Goal: Task Accomplishment & Management: Manage account settings

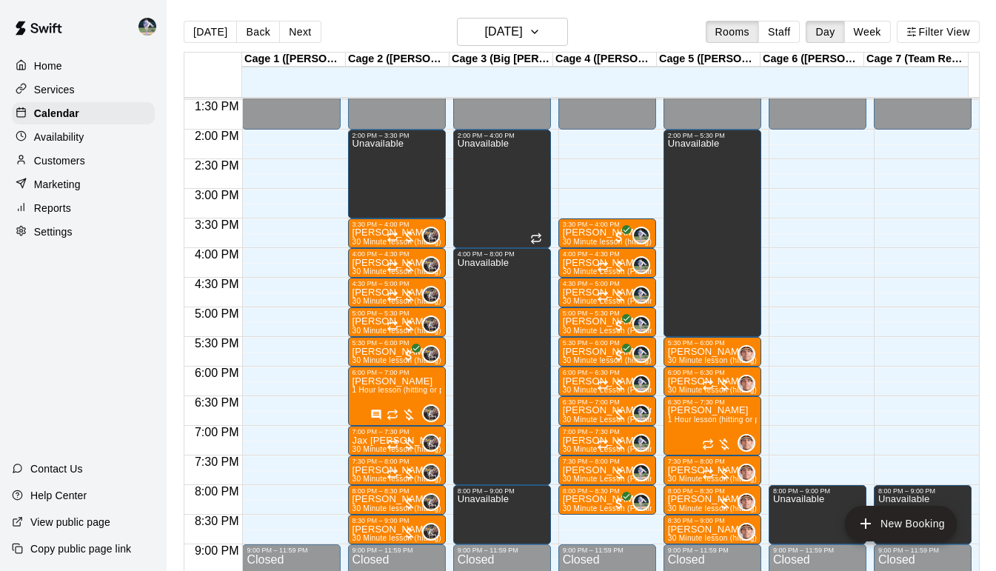
scroll to position [795, 0]
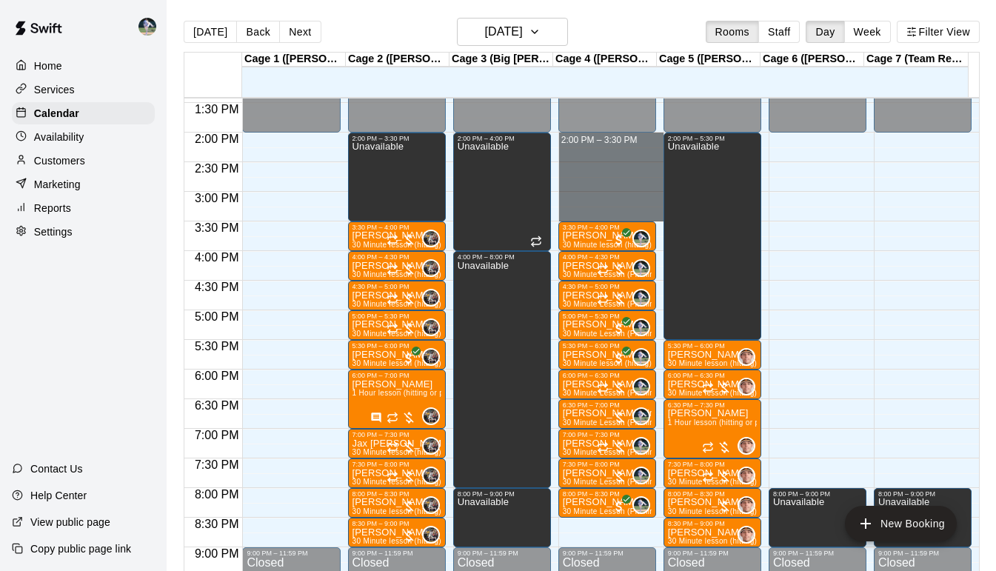
drag, startPoint x: 577, startPoint y: 217, endPoint x: 579, endPoint y: 144, distance: 72.6
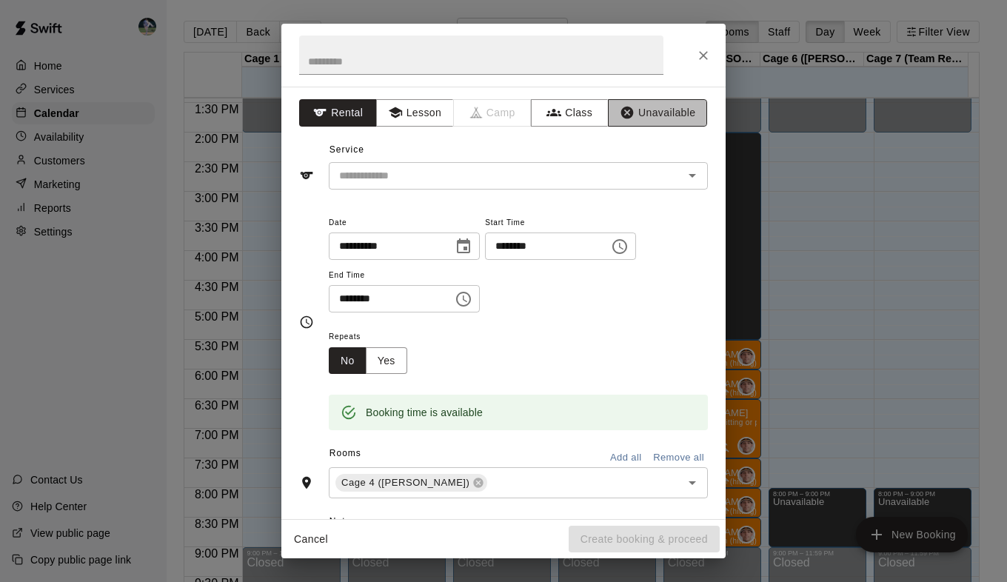
click at [657, 113] on button "Unavailable" at bounding box center [657, 112] width 99 height 27
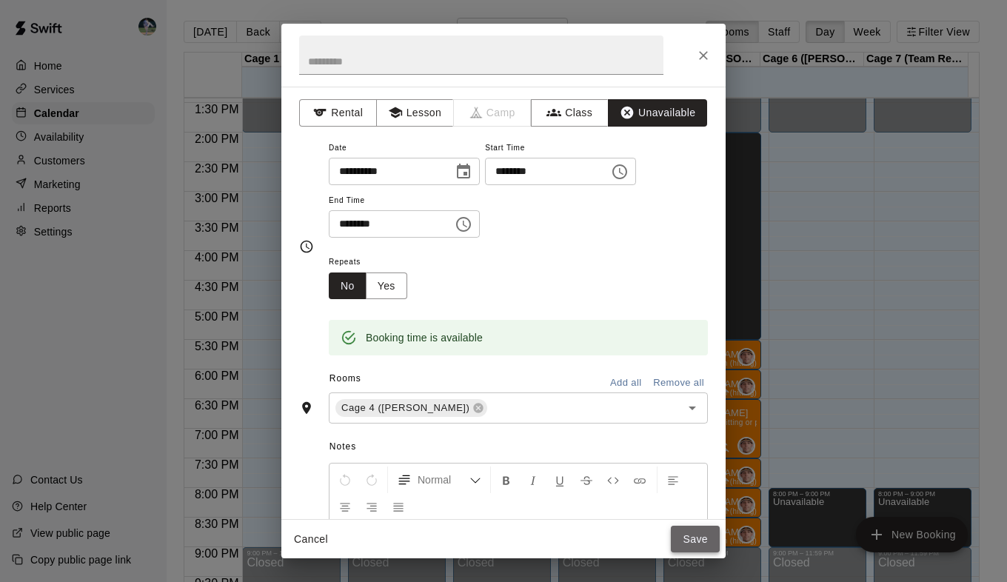
click at [695, 533] on button "Save" at bounding box center [695, 539] width 49 height 27
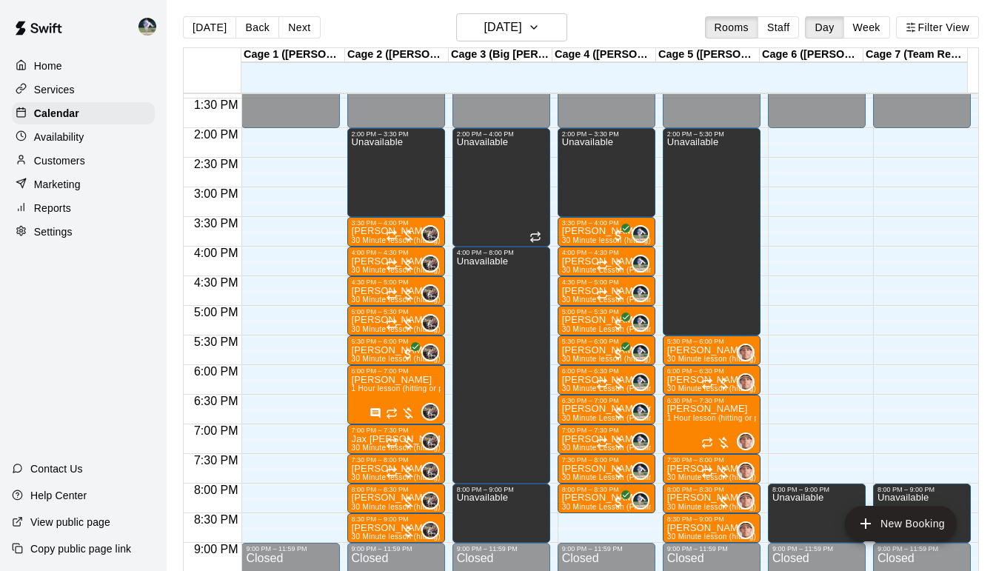
scroll to position [5, 1]
click at [295, 28] on button "Next" at bounding box center [298, 27] width 41 height 22
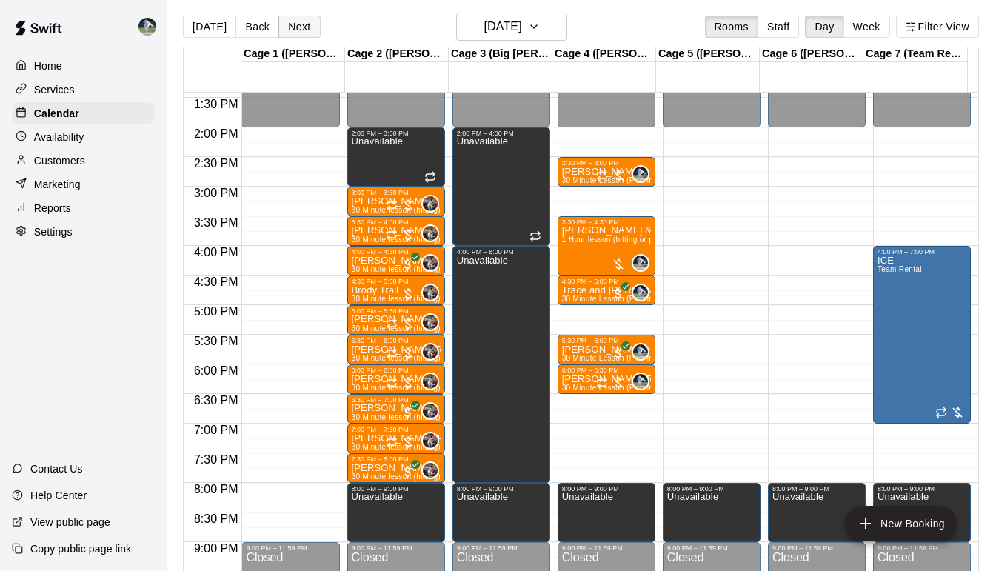
click at [295, 28] on button "Next" at bounding box center [298, 27] width 41 height 22
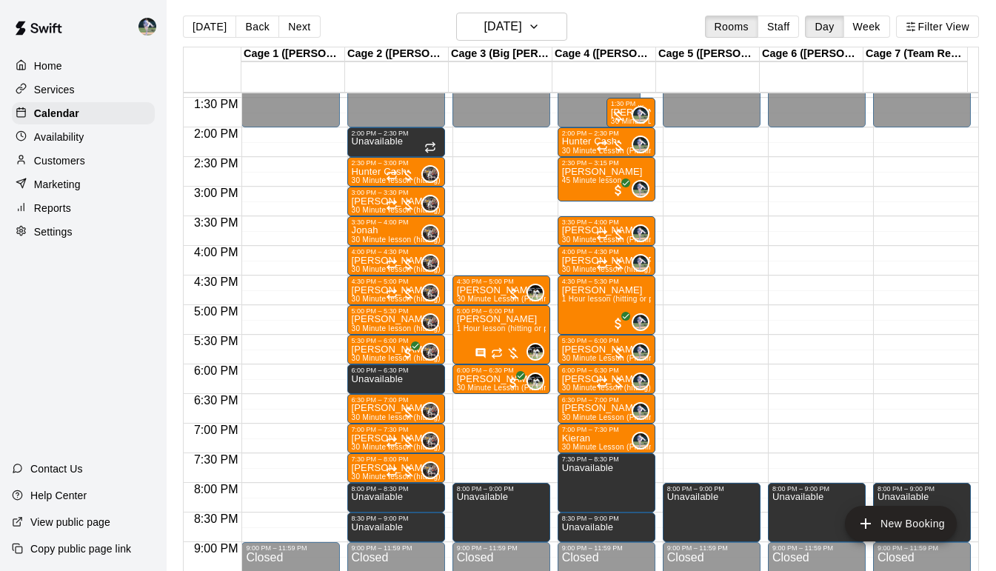
scroll to position [770, 0]
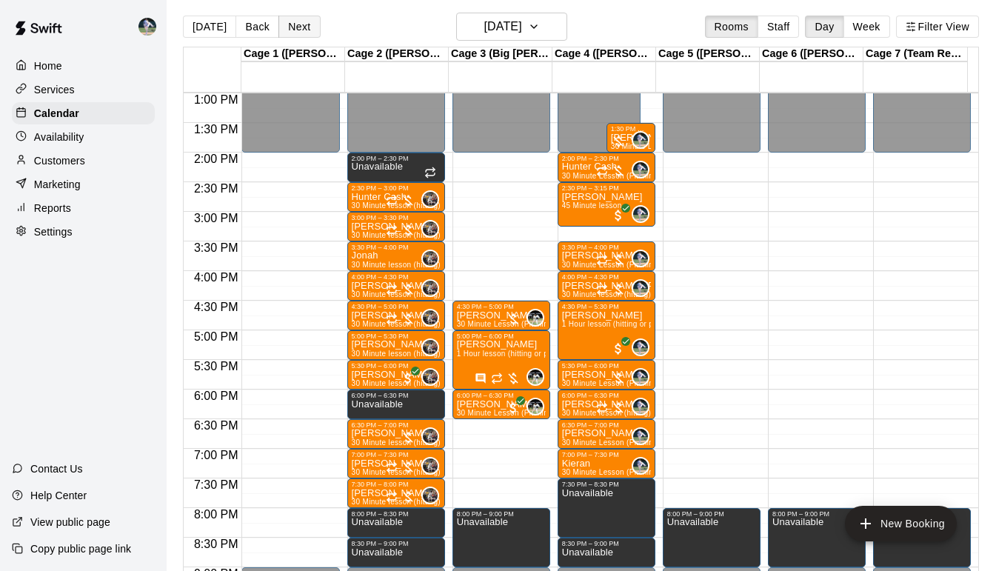
click at [284, 31] on button "Next" at bounding box center [298, 27] width 41 height 22
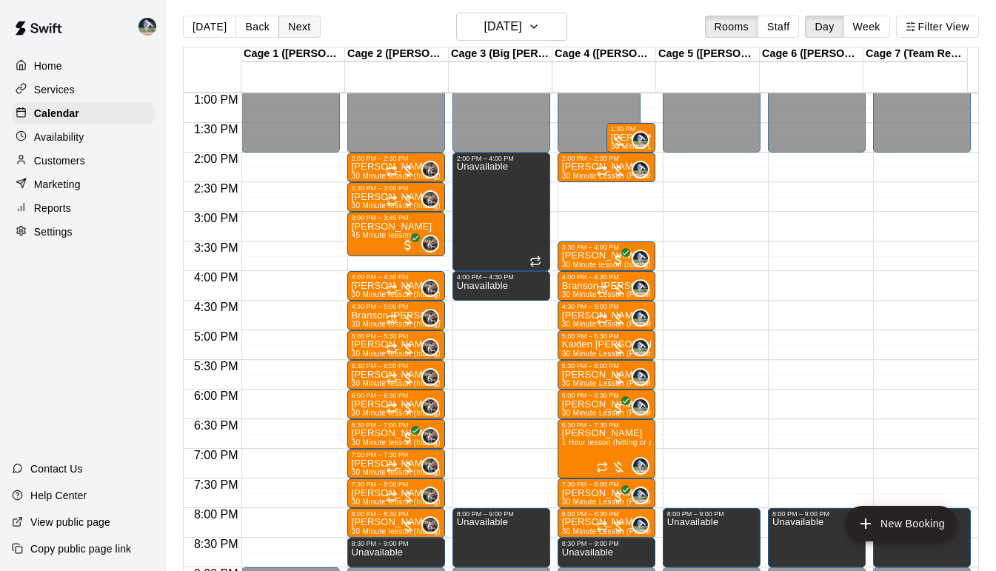
click at [288, 22] on button "Next" at bounding box center [298, 27] width 41 height 22
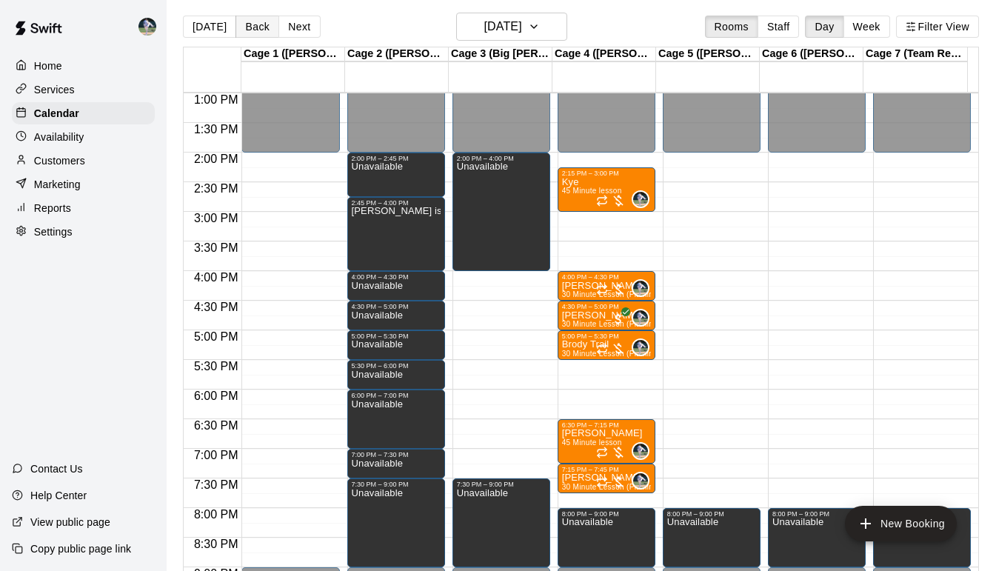
click at [252, 30] on button "Back" at bounding box center [257, 27] width 44 height 22
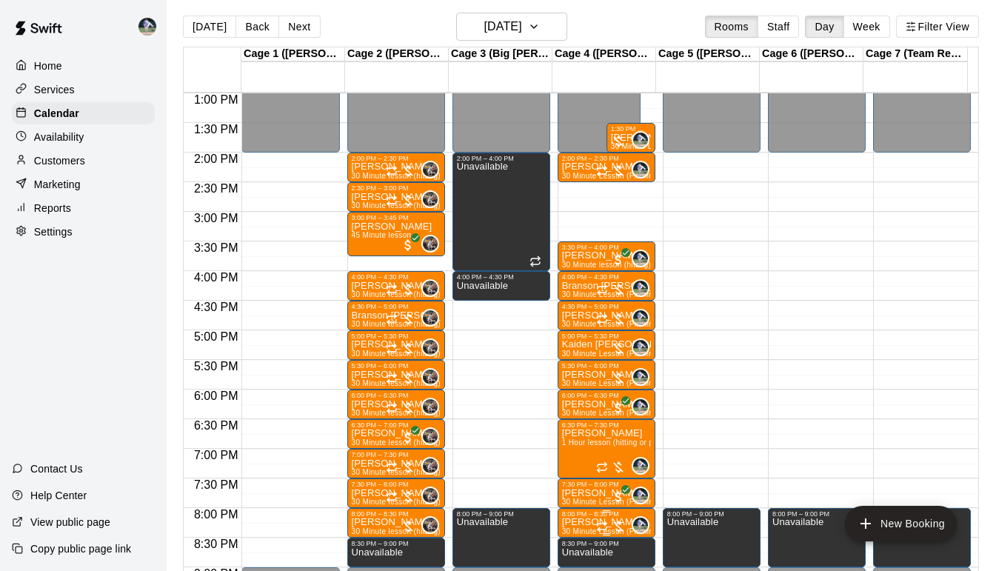
click at [569, 522] on p "[PERSON_NAME]" at bounding box center [606, 522] width 89 height 0
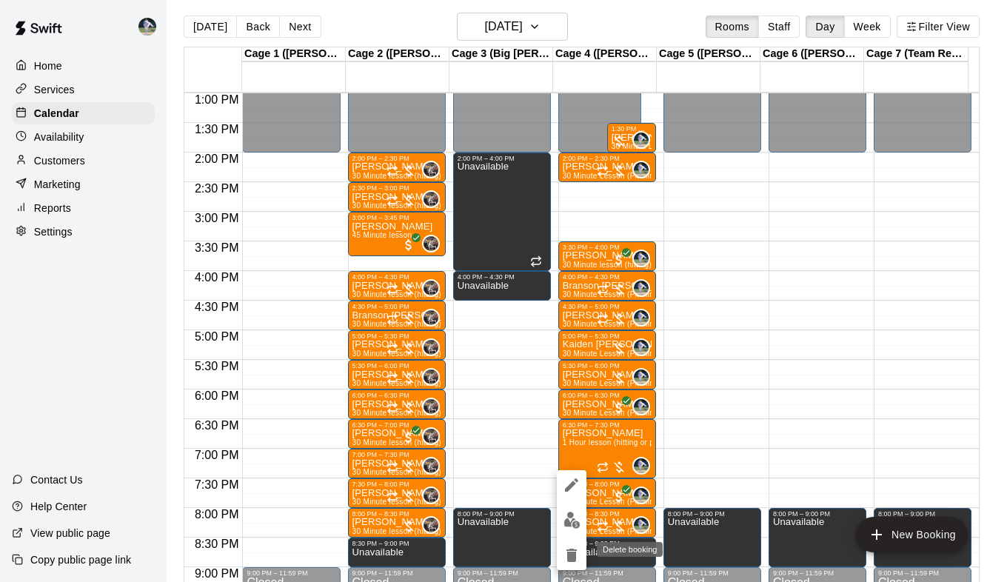
click at [572, 552] on icon "delete" at bounding box center [571, 555] width 10 height 13
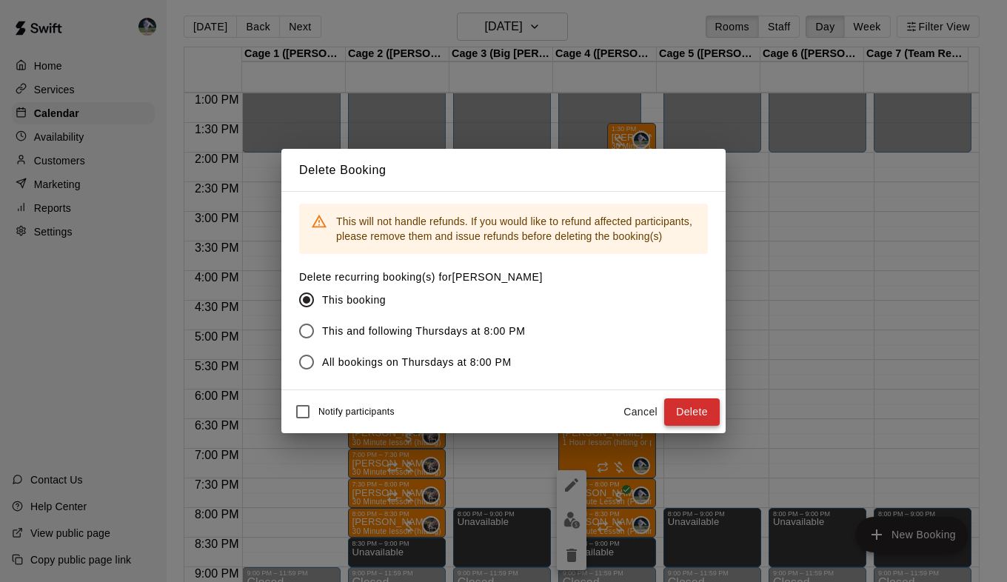
click at [696, 408] on button "Delete" at bounding box center [692, 411] width 56 height 27
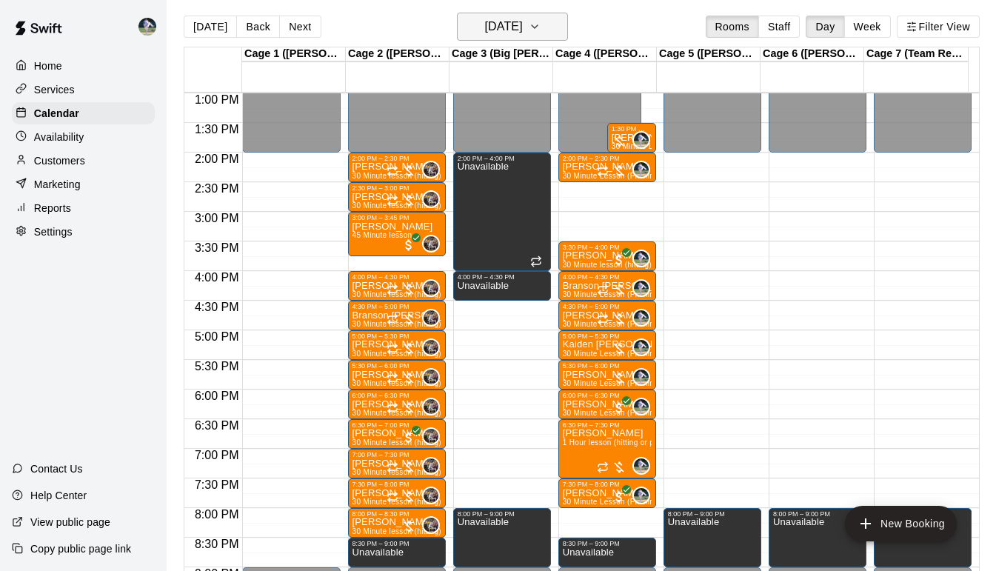
click at [522, 26] on h6 "[DATE]" at bounding box center [503, 26] width 38 height 21
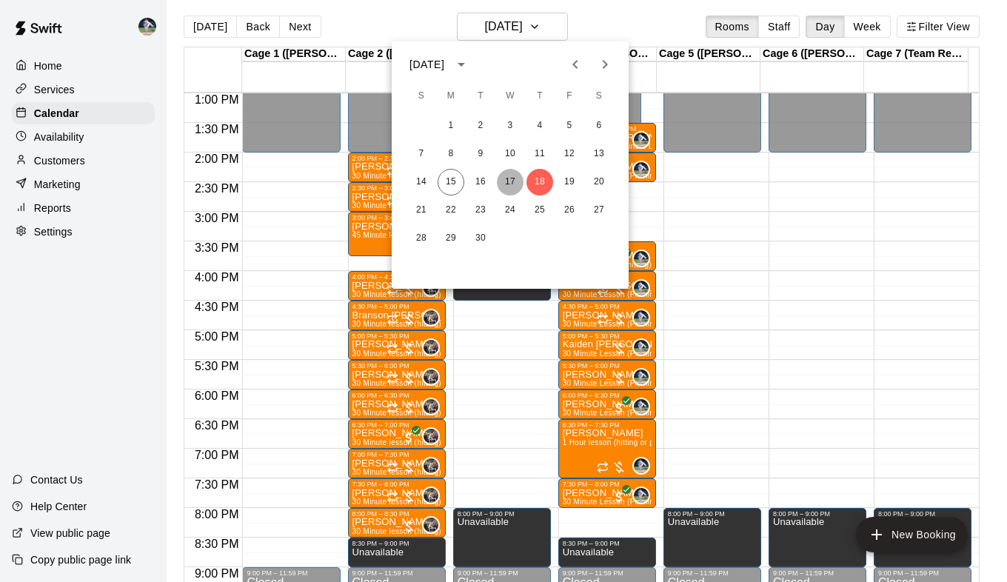
click at [507, 186] on button "17" at bounding box center [510, 182] width 27 height 27
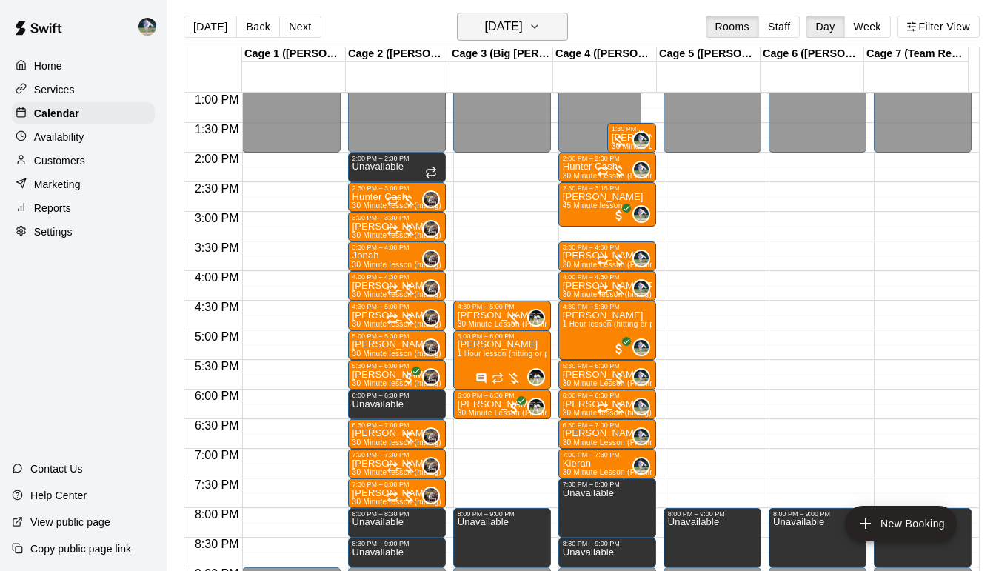
click at [540, 24] on icon "button" at bounding box center [535, 27] width 12 height 18
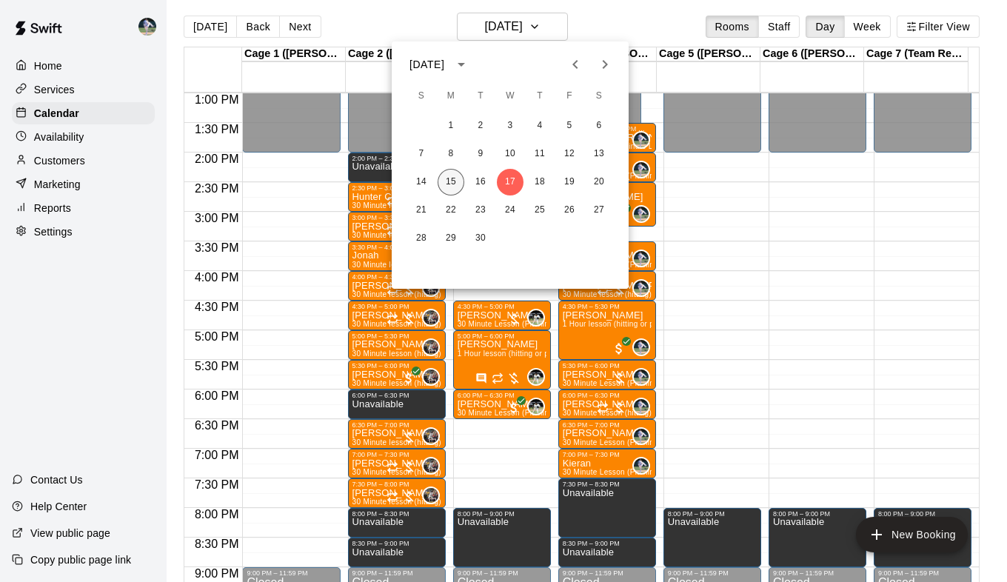
click at [452, 180] on button "15" at bounding box center [451, 182] width 27 height 27
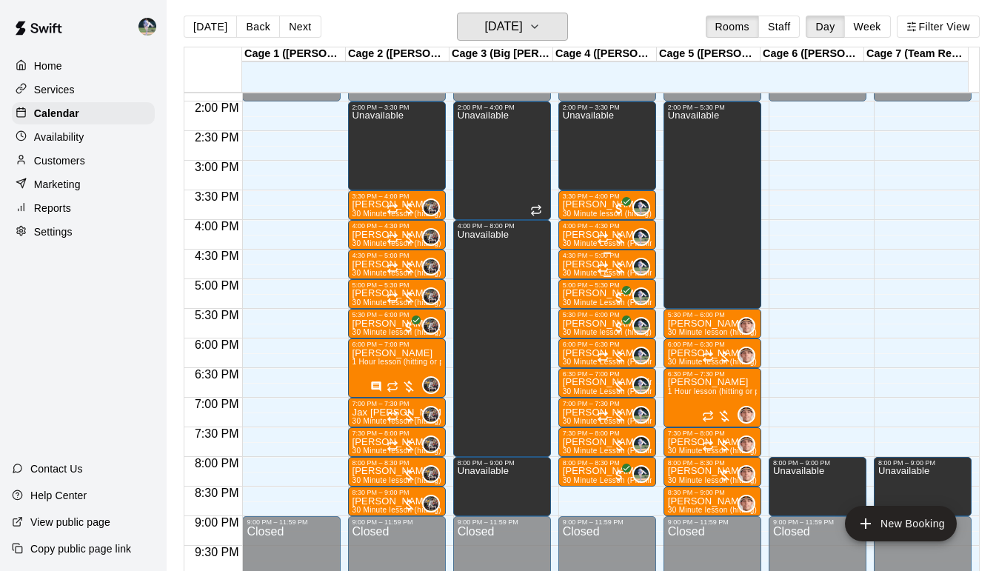
scroll to position [831, 0]
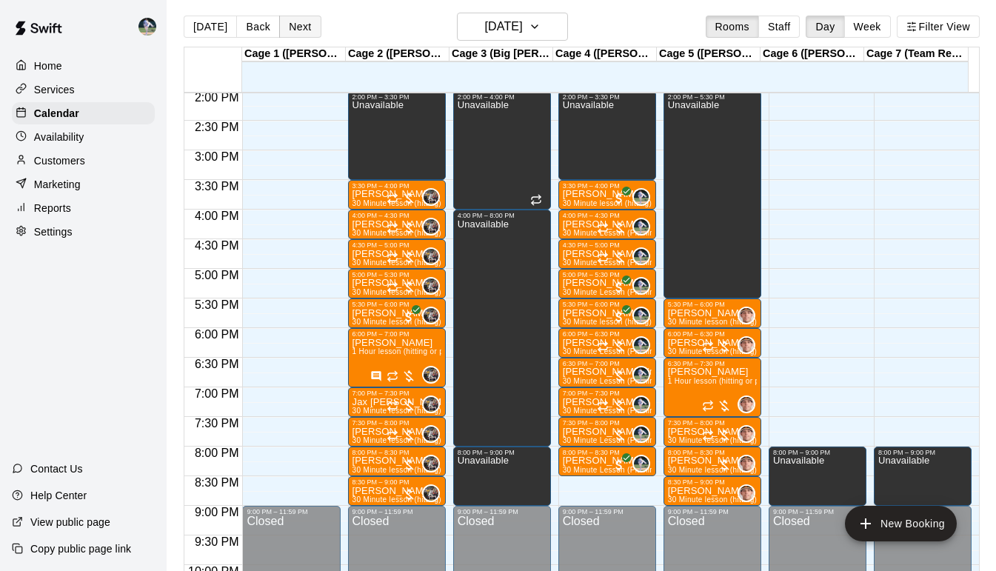
click at [298, 26] on button "Next" at bounding box center [299, 27] width 41 height 22
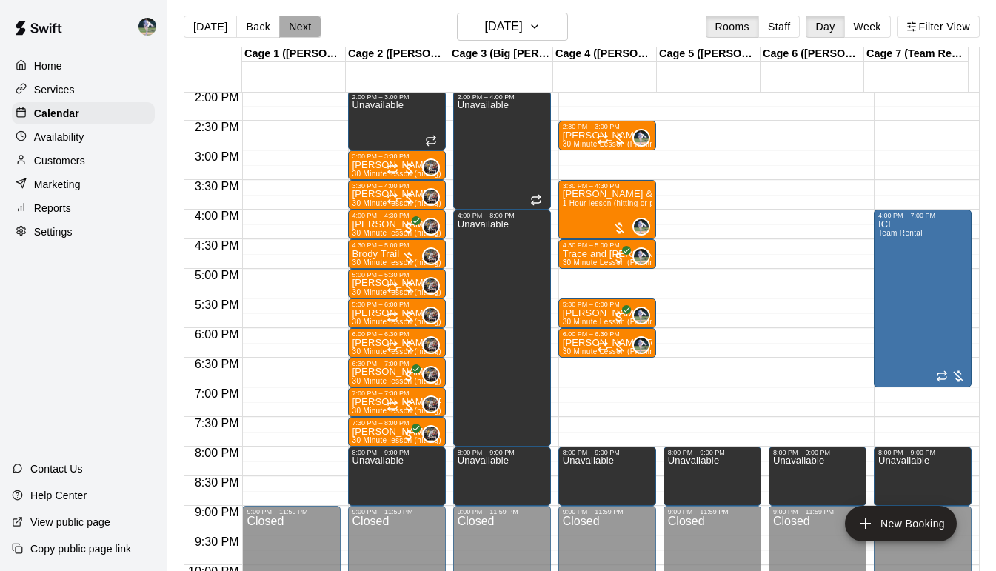
click at [295, 26] on button "Next" at bounding box center [299, 27] width 41 height 22
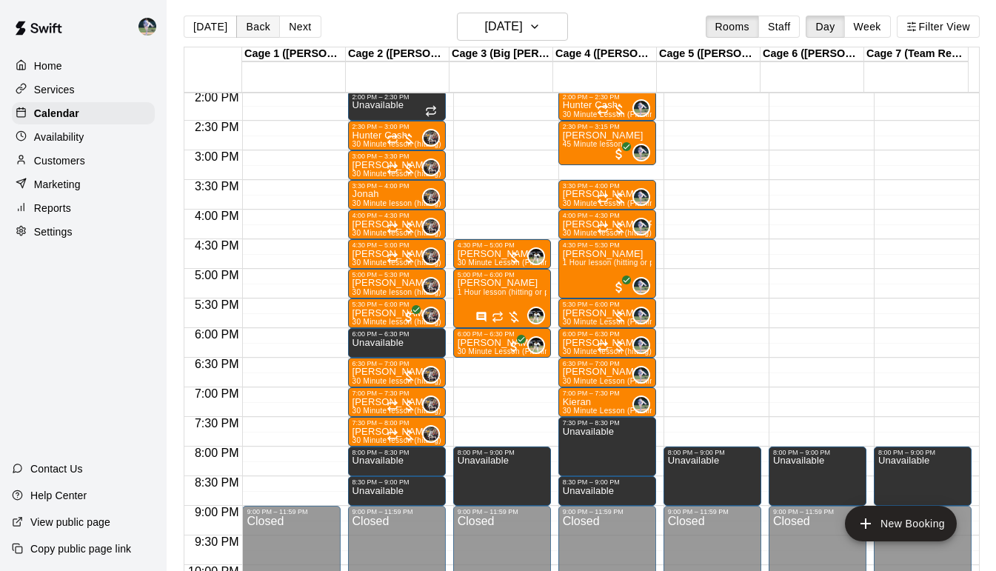
click at [258, 30] on button "Back" at bounding box center [258, 27] width 44 height 22
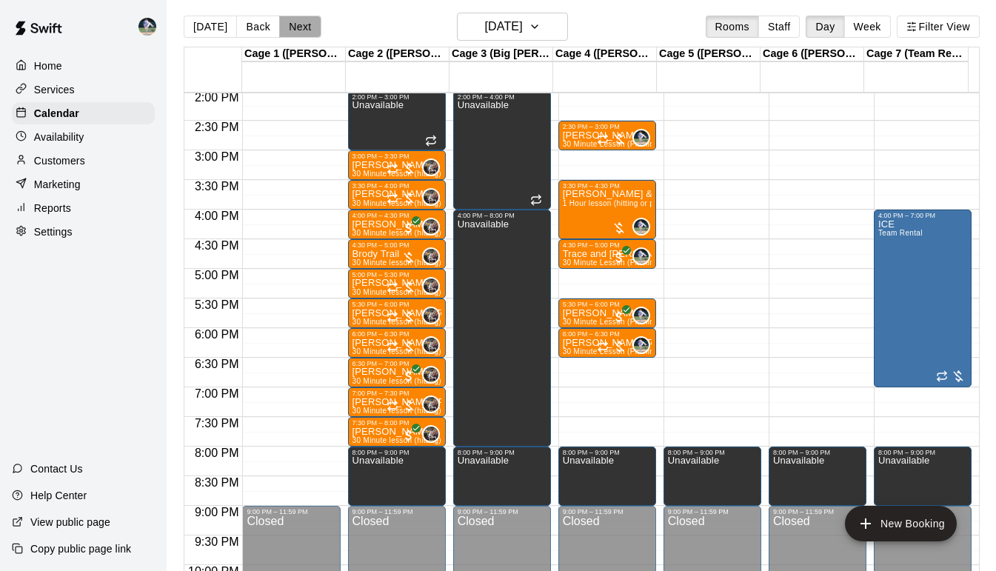
click at [299, 28] on button "Next" at bounding box center [299, 27] width 41 height 22
